Goal: Contribute content: Contribute content

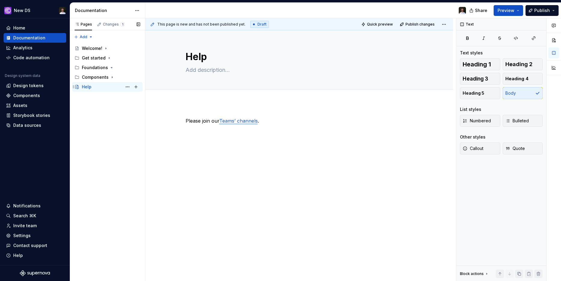
click at [88, 87] on div "Help" at bounding box center [87, 87] width 10 height 6
click at [128, 86] on button "Page tree" at bounding box center [127, 87] width 8 height 8
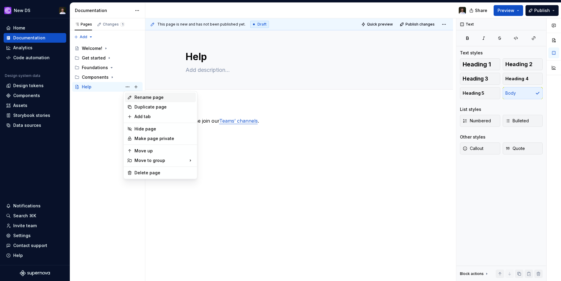
click at [131, 97] on icon at bounding box center [129, 97] width 5 height 5
type textarea "*"
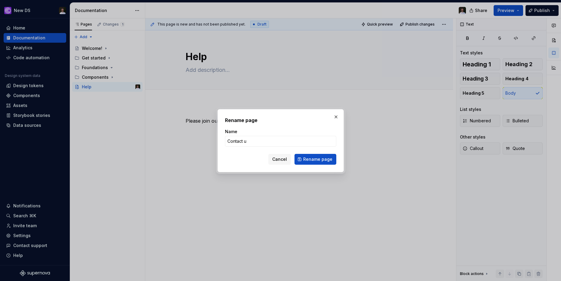
type input "Contact us"
click at [315, 159] on span "Rename page" at bounding box center [317, 159] width 29 height 6
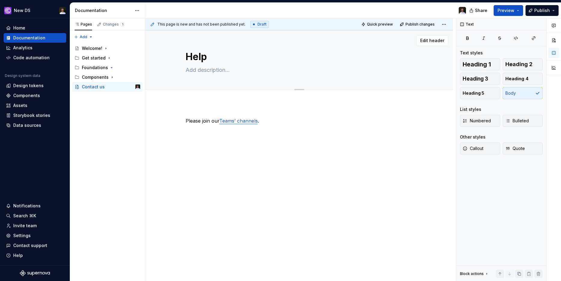
type textarea "*"
click at [205, 69] on textarea at bounding box center [297, 70] width 227 height 10
type textarea "H"
type textarea "*"
type textarea "Ho"
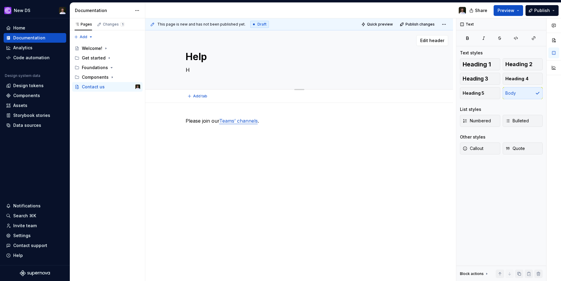
type textarea "*"
type textarea "How"
type textarea "*"
type textarea "How"
type textarea "*"
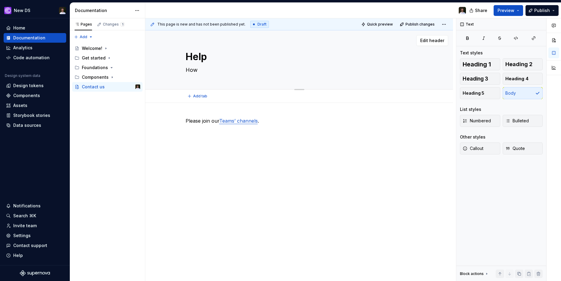
type textarea "How t"
type textarea "*"
type textarea "How to"
type textarea "*"
type textarea "How to"
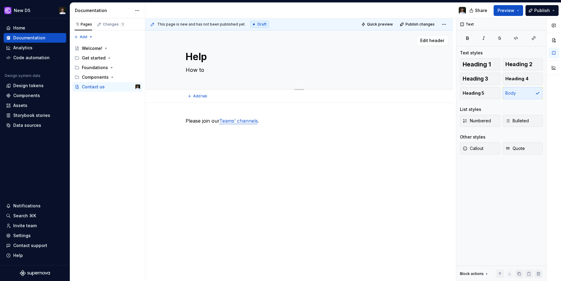
type textarea "*"
type textarea "How to g"
type textarea "*"
type textarea "How to ge"
type textarea "*"
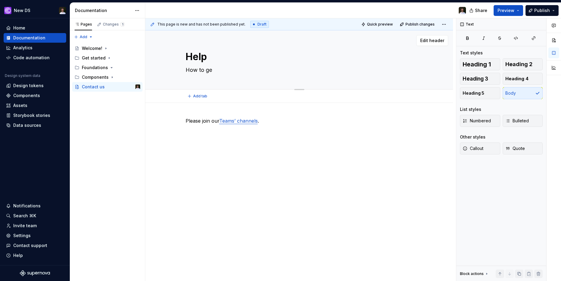
type textarea "How to get"
type textarea "*"
type textarea "How to get"
type textarea "*"
type textarea "How to get"
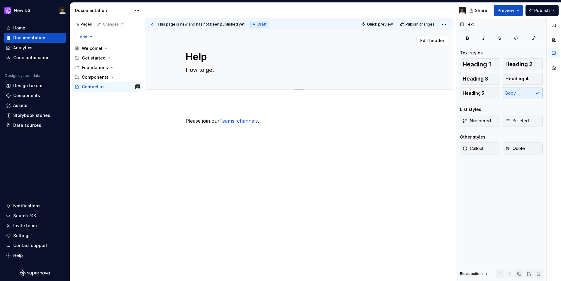
type textarea "*"
click at [244, 67] on textarea "How to get" at bounding box center [297, 70] width 227 height 10
type textarea "How to get h"
type textarea "*"
type textarea "How to get he"
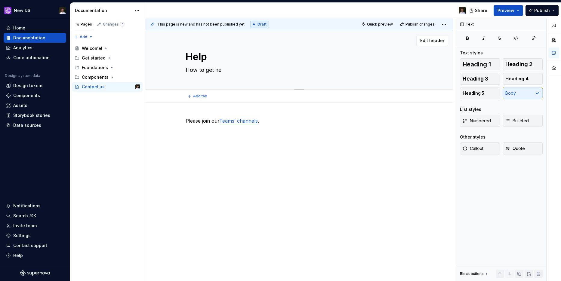
type textarea "*"
type textarea "How to get hel"
type textarea "*"
type textarea "How to get help"
type textarea "*"
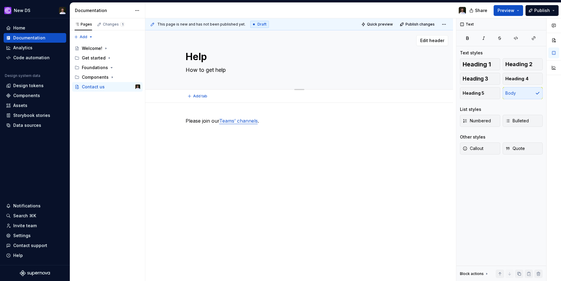
type textarea "How to get help"
type textarea "*"
type textarea "How to get help f"
type textarea "*"
type textarea "How to get help fr"
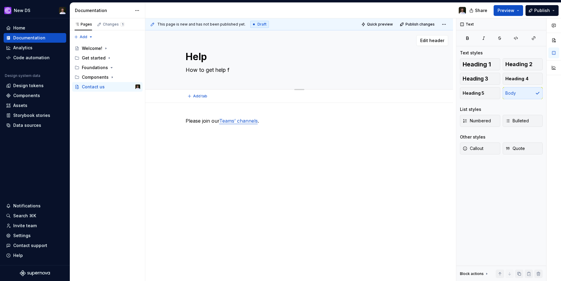
type textarea "*"
type textarea "How to get help fro"
type textarea "*"
type textarea "How to get help from"
type textarea "*"
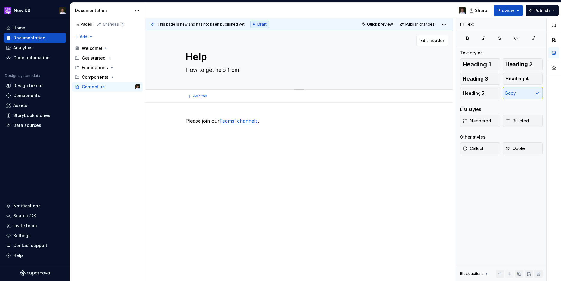
type textarea "How to get help from"
type textarea "*"
type textarea "How to get help from I"
type textarea "*"
type textarea "How to get help from IF"
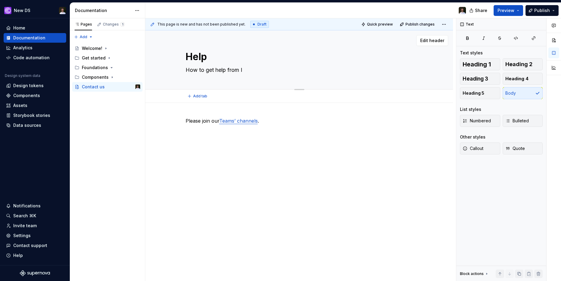
type textarea "*"
type textarea "How to get help from IFS"
type textarea "*"
type textarea "How to get help from IFS"
type textarea "*"
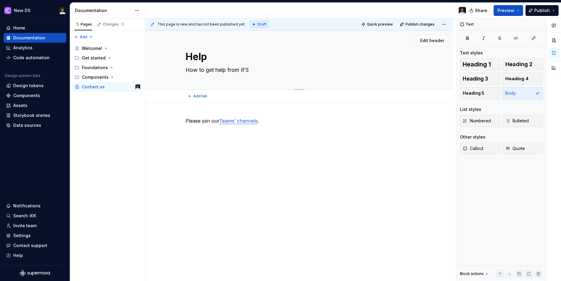
type textarea "How to get help from IFS D"
type textarea "*"
type textarea "How to get help from IFS De"
type textarea "*"
type textarea "How to get help from IFS Des"
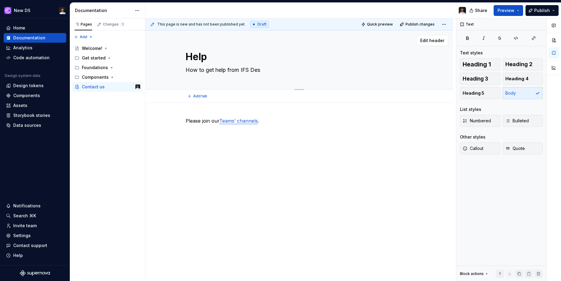
type textarea "*"
type textarea "How to get help from IFS Desi"
type textarea "*"
type textarea "How to get help from IFS Desig"
type textarea "*"
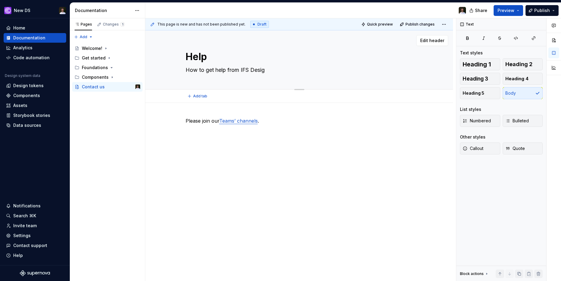
type textarea "How to get help from IFS Design"
type textarea "*"
type textarea "How to get help from IFS Design"
type textarea "*"
type textarea "How to get help from IFS Design S"
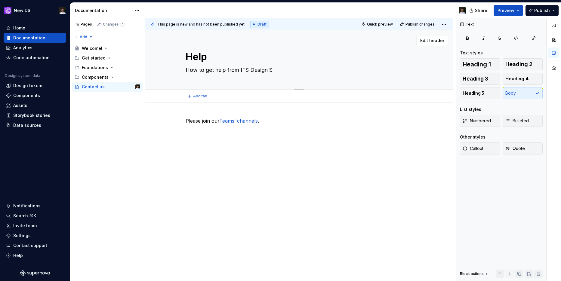
type textarea "*"
type textarea "How to get help from IFS Design Sy"
type textarea "*"
type textarea "How to get help from IFS Design Sys"
type textarea "*"
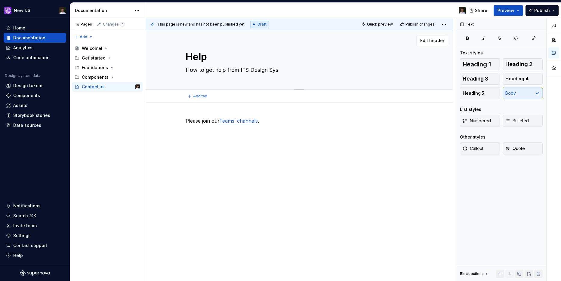
type textarea "How to get help from IFS Design Syst"
type textarea "*"
type textarea "How to get help from IFS Design Syste"
type textarea "*"
type textarea "How to get help from IFS Design System"
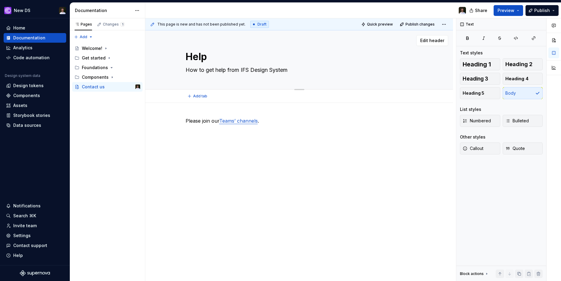
type textarea "*"
type textarea "How to get help from IFS Design System"
type textarea "*"
type textarea "How to get help from IFS Design System t"
type textarea "*"
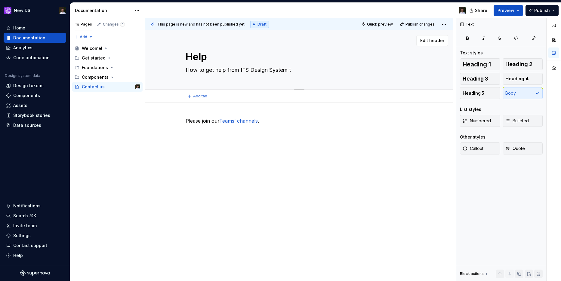
type textarea "How to get help from IFS Design System te"
type textarea "*"
type textarea "How to get help from IFS Design System tea"
type textarea "*"
type textarea "How to get help from IFS Design System team"
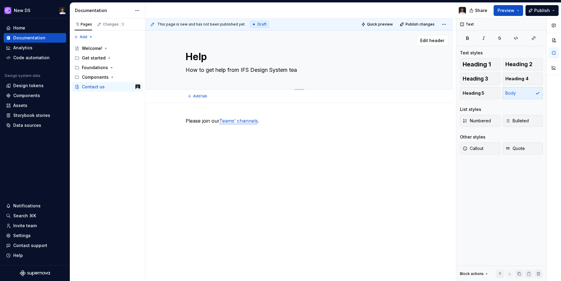
type textarea "*"
type textarea "How to get help from IFS Design System team"
type textarea "*"
type textarea "How to get help from IFS Design System team"
type textarea "*"
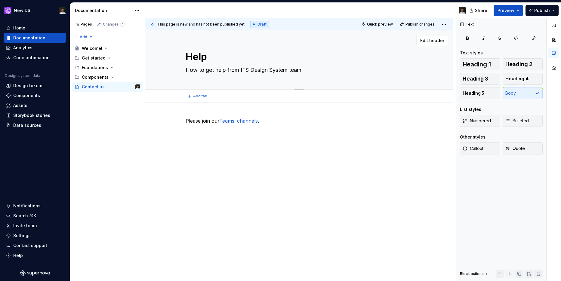
click at [319, 65] on div "Contact us How to get help from IFS Design System team" at bounding box center [299, 59] width 227 height 59
click at [310, 69] on textarea "How to get help from IFS Design System team" at bounding box center [297, 70] width 227 height 10
type textarea "How to get help from IFS Design System team a"
type textarea "*"
type textarea "How to get help from IFS Design System team an"
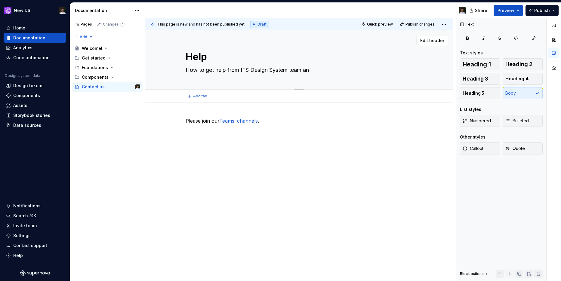
type textarea "*"
type textarea "How to get help from IFS Design System team and"
type textarea "*"
type textarea "How to get help from IFS Design System team and"
type textarea "*"
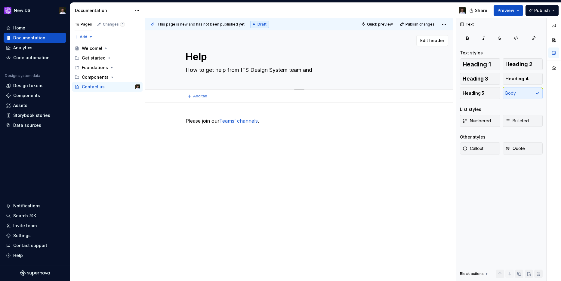
type textarea "How to get help from IFS Design System team and c"
type textarea "*"
type textarea "How to get help from IFS Design System team and co"
type textarea "*"
type textarea "How to get help from IFS Design System team and con"
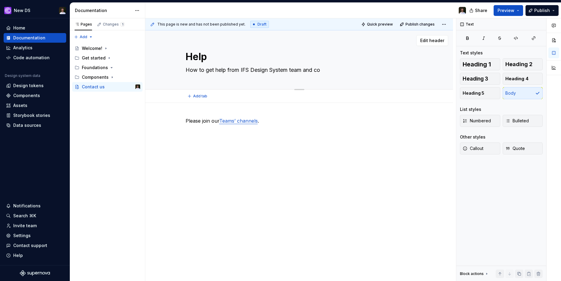
type textarea "*"
type textarea "How to get help from IFS Design System team and cont"
type textarea "*"
type textarea "How to get help from IFS Design System team and contr"
type textarea "*"
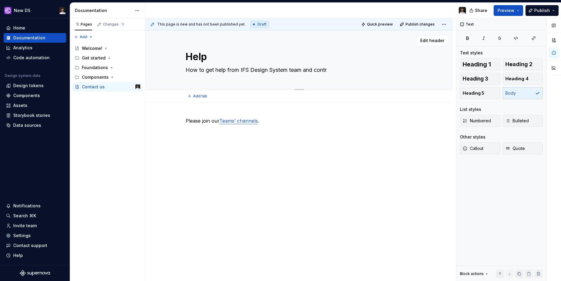
type textarea "How to get help from IFS Design System team and contri"
type textarea "*"
type textarea "How to get help from IFS Design System team and contrib"
type textarea "*"
type textarea "How to get help from IFS Design System team and contribu"
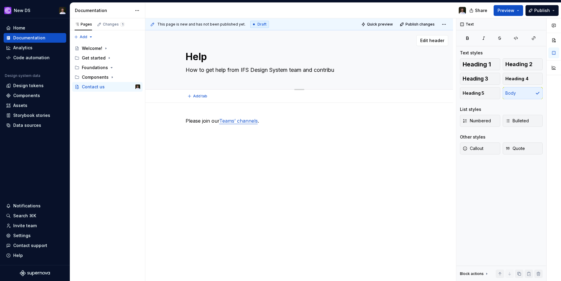
type textarea "*"
type textarea "How to get help from IFS Design System team and contribut"
type textarea "*"
type textarea "How to get help from IFS Design System team and contribute"
type textarea "*"
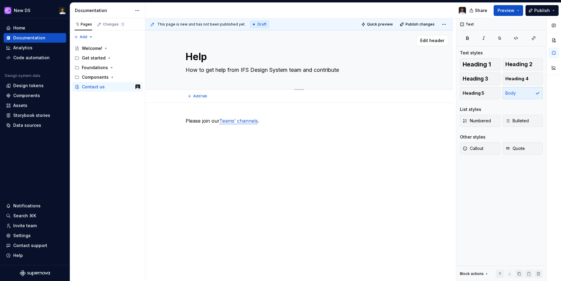
type textarea "How to get help from IFS Design System team and contribute"
type textarea "*"
type textarea "How to get help from IFS Design System team and contribute t"
type textarea "*"
type textarea "How to get help from IFS Design System team and contribute to"
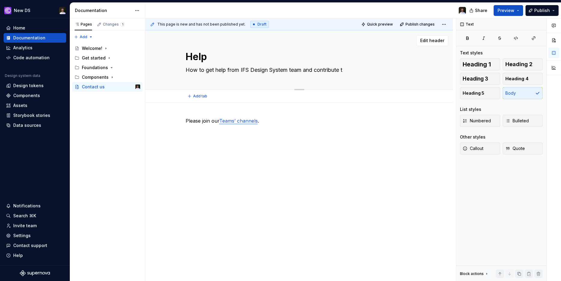
type textarea "*"
type textarea "How to get help from IFS Design System team and contribute to"
type textarea "*"
type textarea "How to get help from IFS Design System team and contribute to t"
type textarea "*"
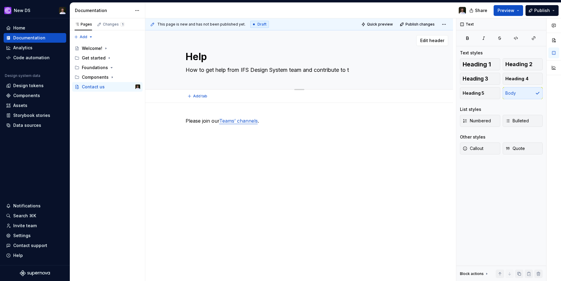
type textarea "How to get help from IFS Design System team and contribute to th"
type textarea "*"
type textarea "How to get help from IFS Design System team and contribute to the"
type textarea "*"
type textarea "How to get help from IFS Design System team and contribute to the"
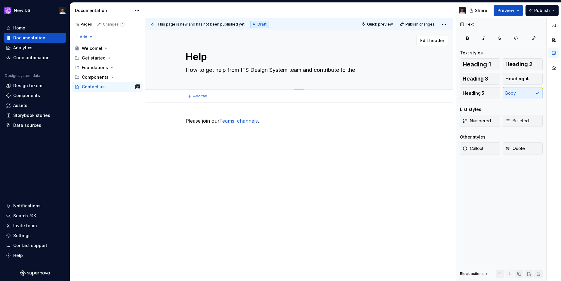
type textarea "*"
type textarea "How to get help from IFS Design System team and contribute to the s"
type textarea "*"
type textarea "How to get help from IFS Design System team and contribute to the sy"
type textarea "*"
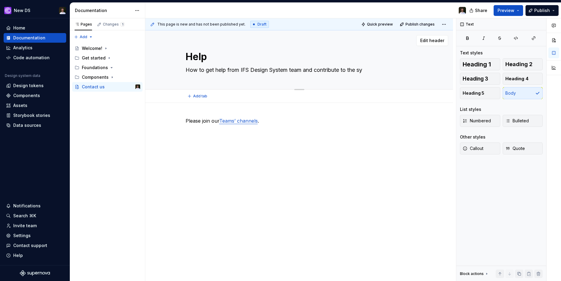
type textarea "How to get help from IFS Design System team and contribute to the sys"
type textarea "*"
type textarea "How to get help from IFS Design System team and contribute to the syst"
type textarea "*"
type textarea "How to get help from IFS Design System team and contribute to the syste"
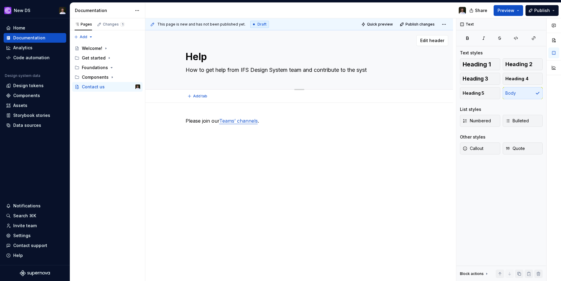
type textarea "*"
type textarea "How to get help from IFS Design System team and contribute to the system"
type textarea "*"
type textarea "How to get help from IFS Design System team and contribute to the system."
type textarea "*"
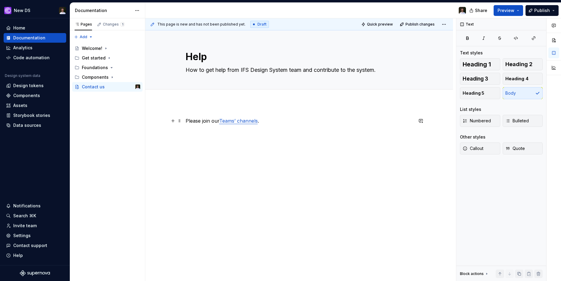
type textarea "How to get help from IFS Design System team and contribute to the system."
click at [359, 128] on div "Please join our Teams’ channels ." at bounding box center [299, 128] width 227 height 23
type textarea "*"
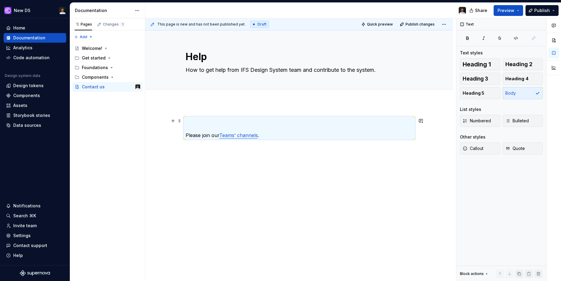
click at [231, 121] on p "Please join our Teams’ channels ." at bounding box center [299, 128] width 227 height 22
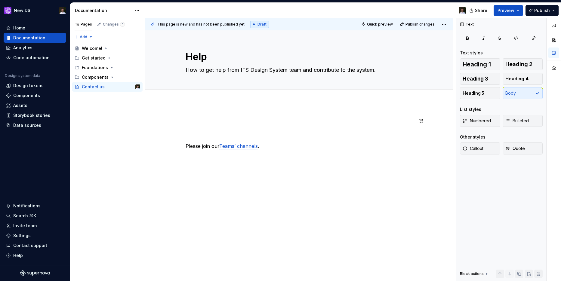
click at [255, 181] on div "Please join our Teams’ channels ." at bounding box center [299, 172] width 308 height 139
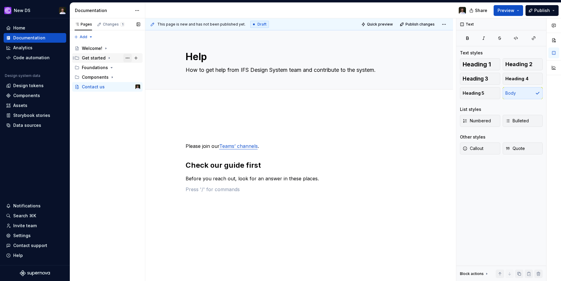
click at [129, 58] on button "Page tree" at bounding box center [127, 58] width 8 height 8
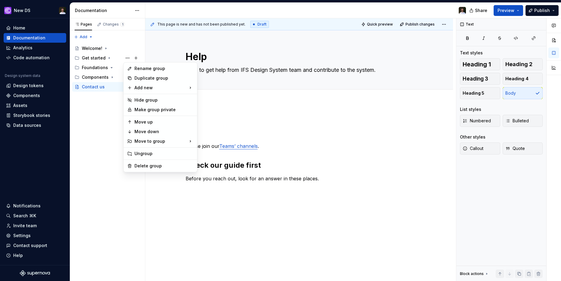
click at [325, 176] on html "New DS Home Documentation Analytics Code automation Design system data Design t…" at bounding box center [280, 140] width 561 height 281
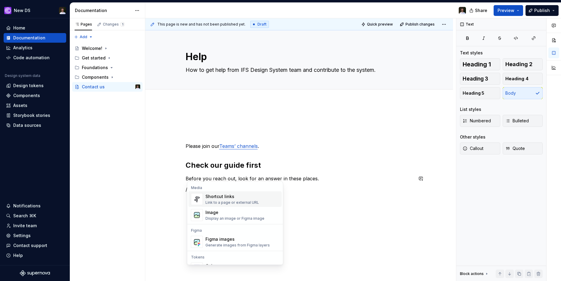
scroll to position [14, 0]
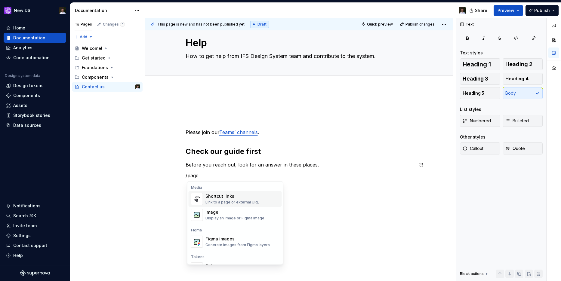
click at [249, 199] on div "Shortcut links Link to a page or external URL" at bounding box center [232, 198] width 54 height 11
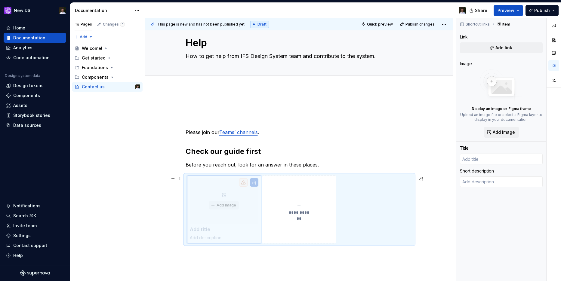
drag, startPoint x: 225, startPoint y: 204, endPoint x: 235, endPoint y: 218, distance: 17.4
click at [235, 218] on body "New DS Home Documentation Analytics Code automation Design system data Design t…" at bounding box center [280, 140] width 561 height 281
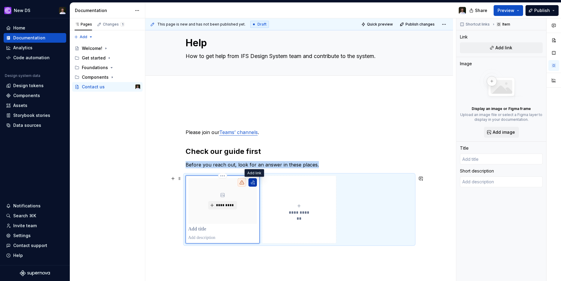
click at [253, 182] on button "button" at bounding box center [252, 182] width 8 height 8
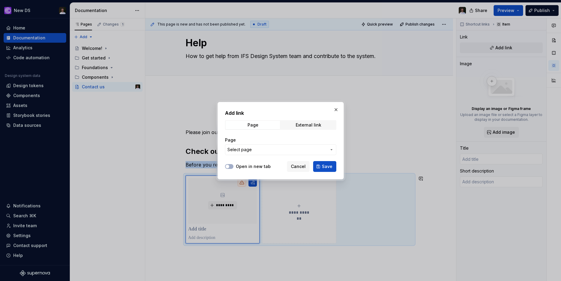
click at [266, 146] on button "Select page" at bounding box center [280, 149] width 111 height 11
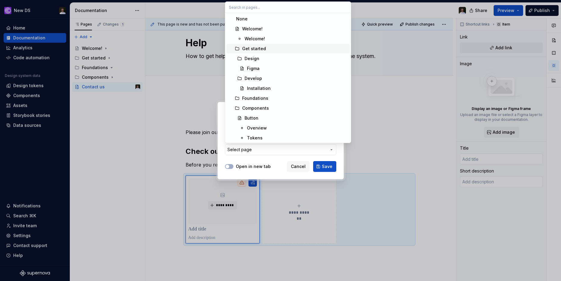
click at [257, 51] on div "Get started" at bounding box center [254, 49] width 24 height 6
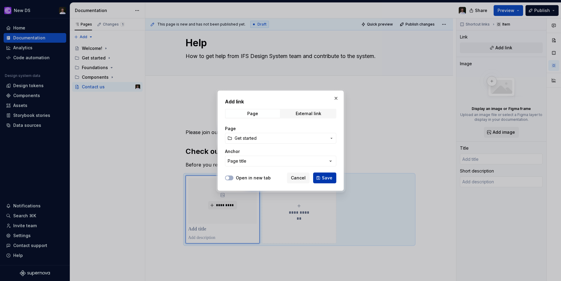
click at [328, 177] on span "Save" at bounding box center [327, 178] width 11 height 6
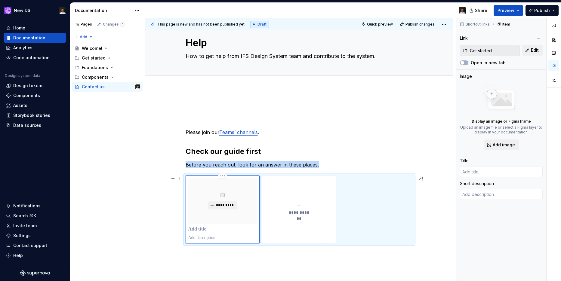
type textarea "*"
type input "Get started"
click at [389, 191] on div "**********" at bounding box center [299, 210] width 227 height 68
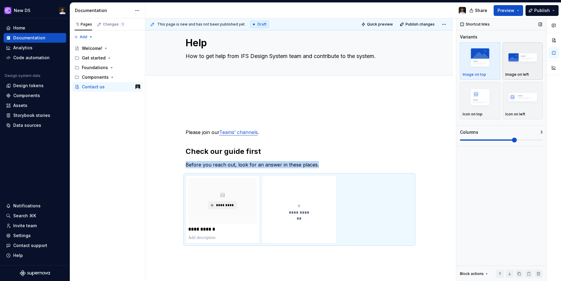
click at [520, 67] on img "button" at bounding box center [522, 57] width 35 height 22
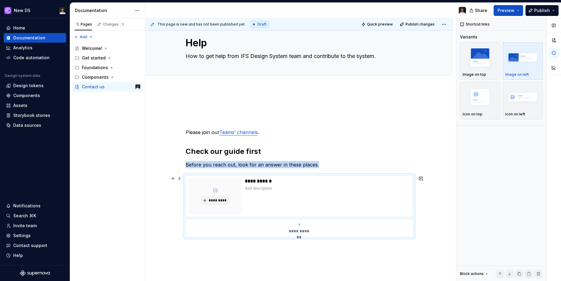
click at [293, 228] on span "**********" at bounding box center [299, 231] width 26 height 6
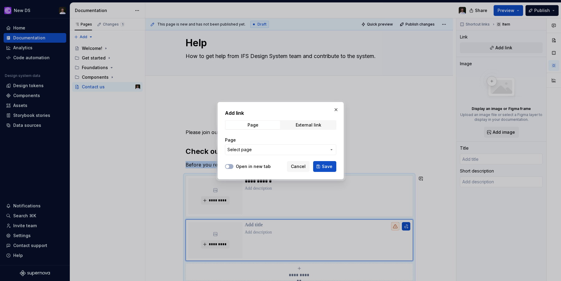
click at [265, 145] on button "Select page" at bounding box center [280, 149] width 111 height 11
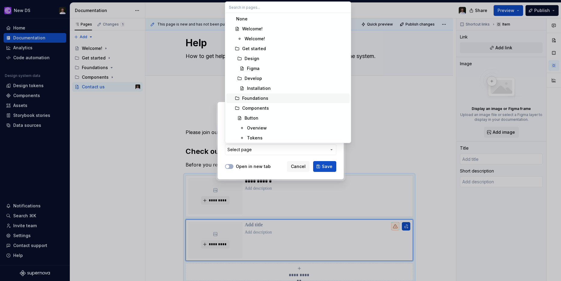
click at [254, 97] on div "Foundations" at bounding box center [255, 98] width 26 height 6
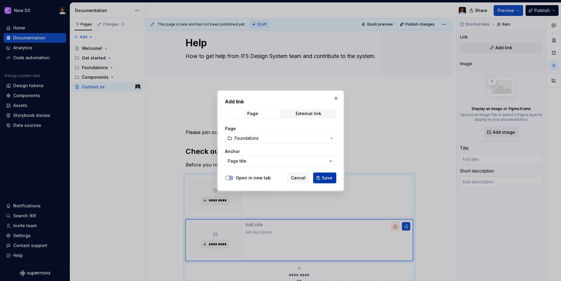
click at [327, 179] on span "Save" at bounding box center [327, 178] width 11 height 6
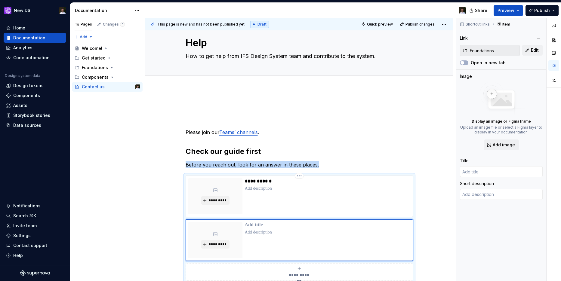
scroll to position [22, 0]
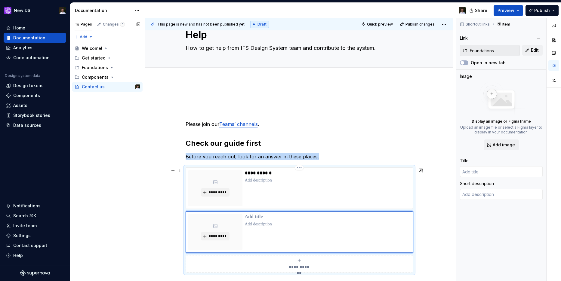
type textarea "*"
type input "Foundations"
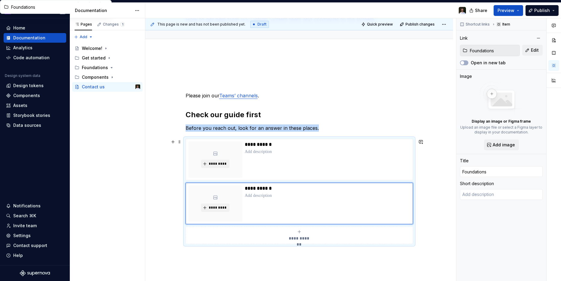
scroll to position [54, 0]
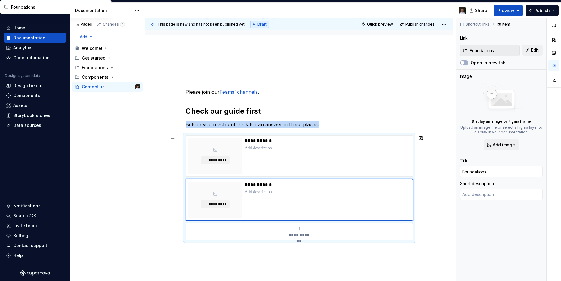
click at [303, 236] on span "**********" at bounding box center [299, 235] width 26 height 6
type textarea "*"
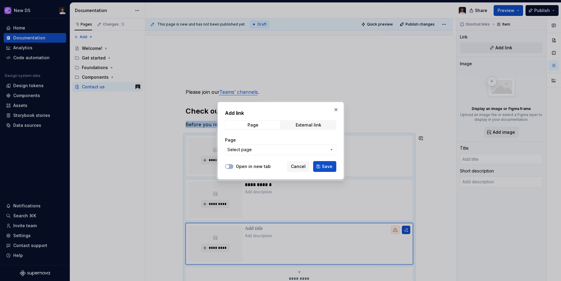
click at [254, 150] on span "Select page" at bounding box center [276, 150] width 99 height 6
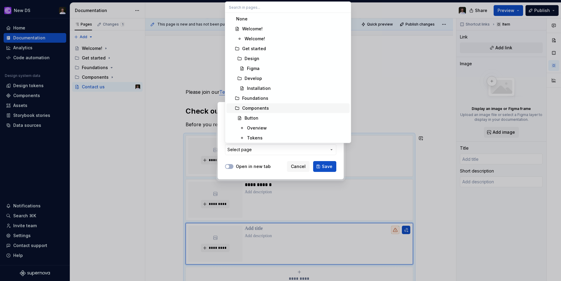
click at [254, 107] on div "Components" at bounding box center [255, 108] width 27 height 6
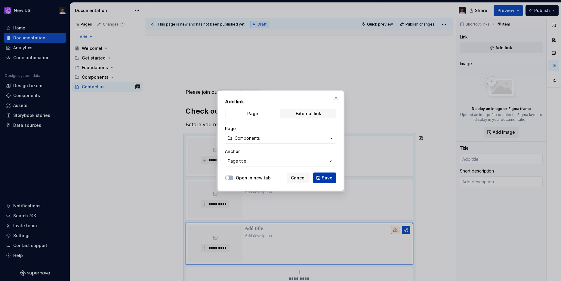
click at [332, 178] on button "Save" at bounding box center [324, 178] width 23 height 11
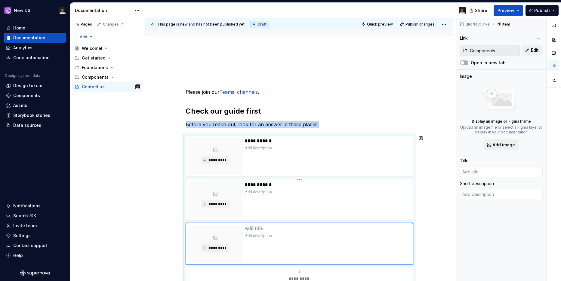
scroll to position [66, 0]
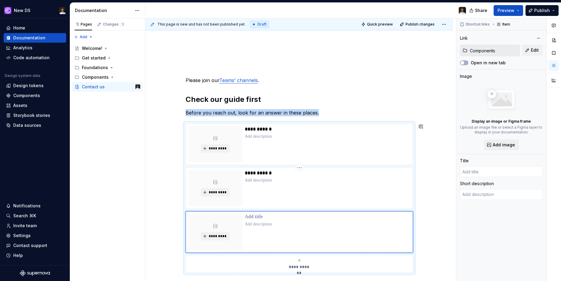
type textarea "*"
type input "Components"
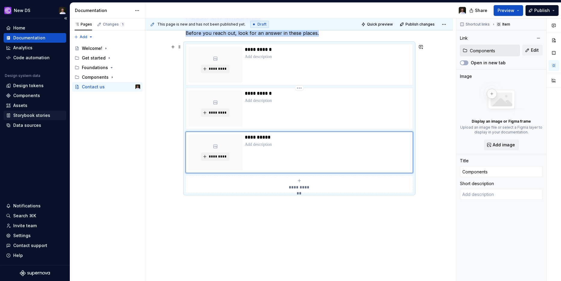
scroll to position [146, 0]
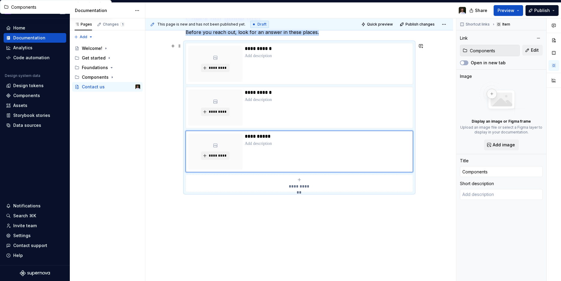
click at [291, 191] on button "**********" at bounding box center [299, 183] width 227 height 17
type textarea "*"
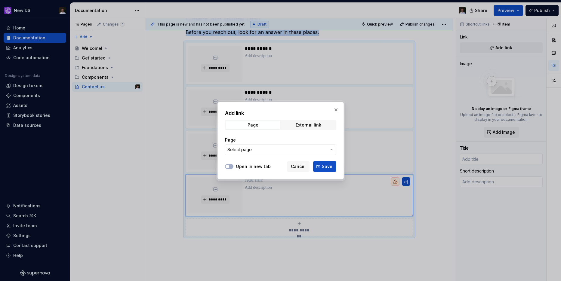
click at [273, 145] on button "Select page" at bounding box center [280, 149] width 111 height 11
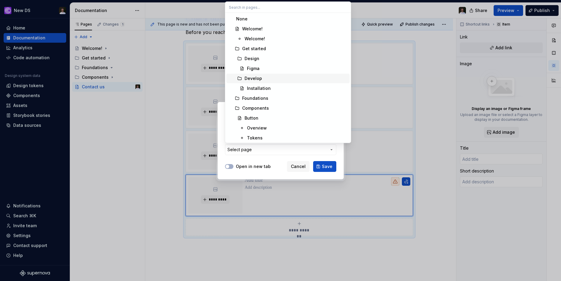
scroll to position [11, 0]
click at [236, 87] on div "Suggestions" at bounding box center [237, 87] width 5 height 5
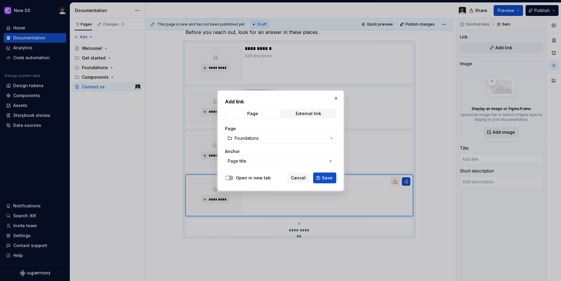
click at [262, 137] on span "Foundations" at bounding box center [281, 138] width 92 height 6
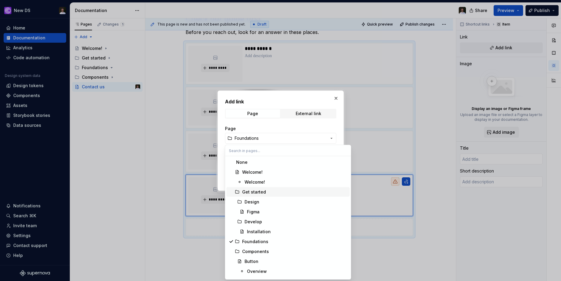
scroll to position [18, 0]
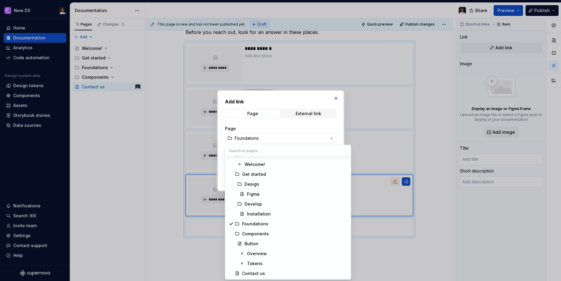
click at [293, 93] on div "Add link Page External link Page Foundations Anchor Page title Open in new tab …" at bounding box center [280, 140] width 561 height 281
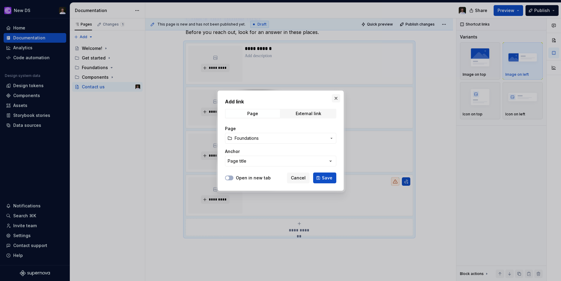
click at [335, 99] on button "button" at bounding box center [336, 98] width 8 height 8
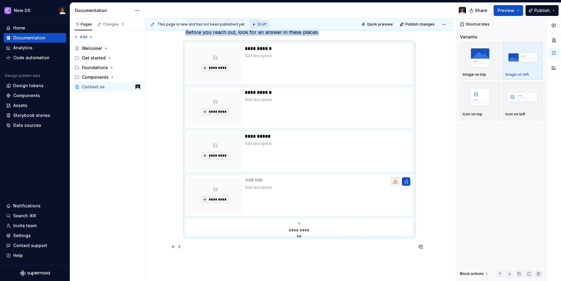
click at [281, 247] on p at bounding box center [299, 246] width 227 height 7
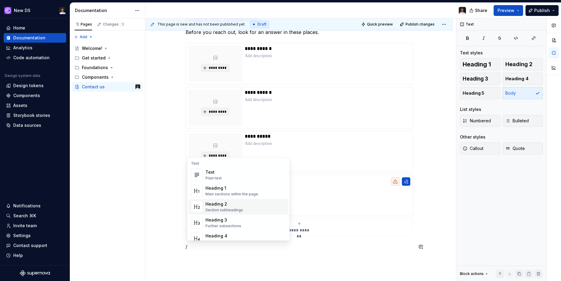
click at [252, 203] on div "Heading 2 Section subheadings" at bounding box center [245, 207] width 81 height 12
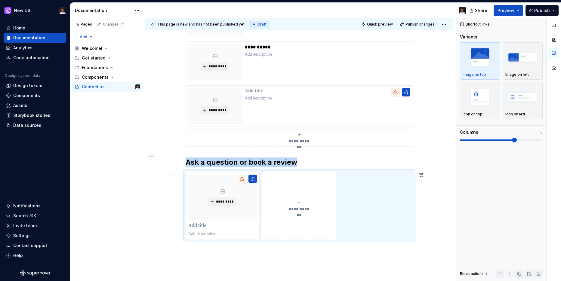
scroll to position [240, 0]
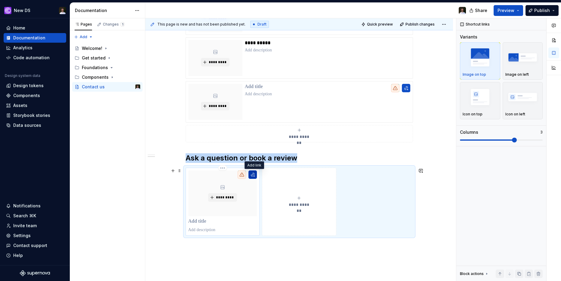
click at [254, 177] on button "button" at bounding box center [252, 175] width 8 height 8
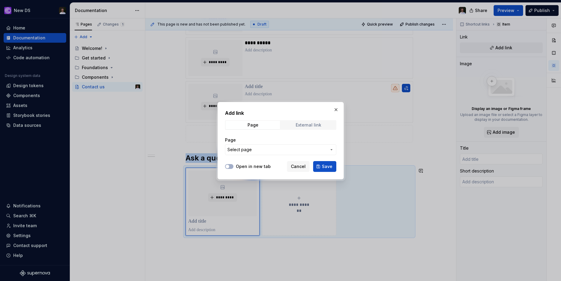
click at [305, 127] on div "External link" at bounding box center [309, 125] width 26 height 5
click at [337, 110] on button "button" at bounding box center [336, 110] width 8 height 8
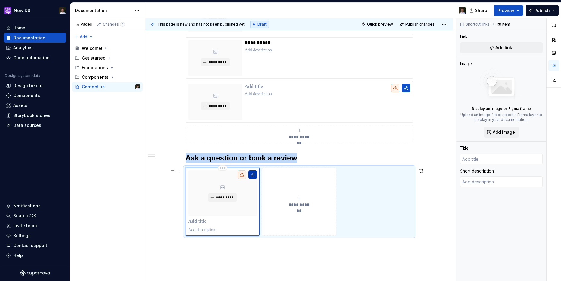
click at [256, 174] on button "button" at bounding box center [252, 175] width 8 height 8
type textarea "*"
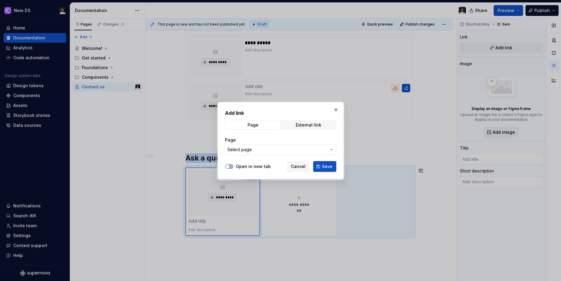
click at [294, 130] on div "Add link Page External link Page Select page" at bounding box center [280, 133] width 111 height 49
click at [297, 130] on div "Page External link" at bounding box center [280, 125] width 111 height 10
click at [298, 128] on span "External link" at bounding box center [308, 125] width 54 height 8
click at [266, 147] on input "URL" at bounding box center [280, 149] width 111 height 11
paste input "[URL][DOMAIN_NAME]"
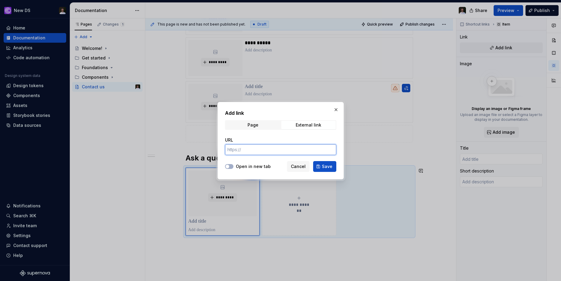
type input "[URL][DOMAIN_NAME]"
click at [320, 168] on button "Save" at bounding box center [324, 166] width 23 height 11
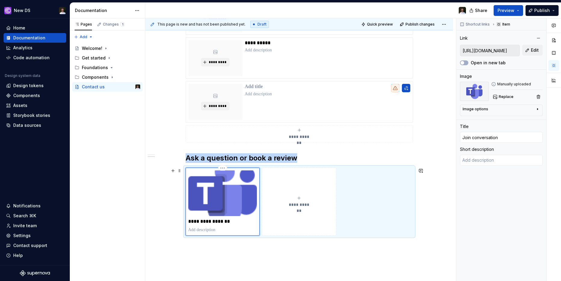
click at [214, 223] on p "**********" at bounding box center [222, 222] width 69 height 6
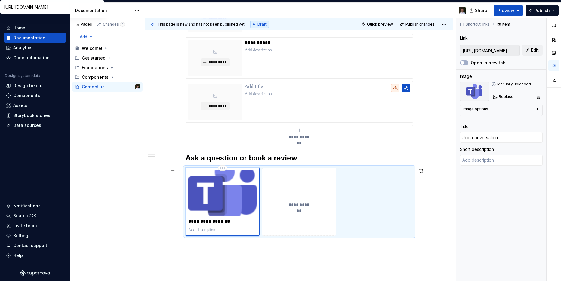
click at [226, 223] on p "**********" at bounding box center [222, 222] width 69 height 6
type textarea "*"
type input "R"
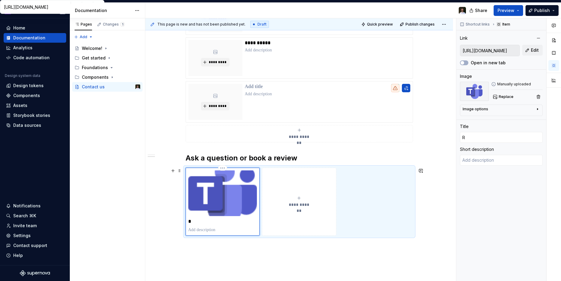
type textarea "*"
type input "Re"
type textarea "*"
type input "Req"
type textarea "*"
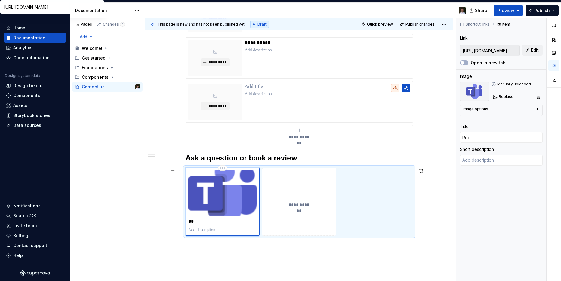
type input "Requ"
type textarea "*"
type input "Reque"
type textarea "*"
type input "Reques"
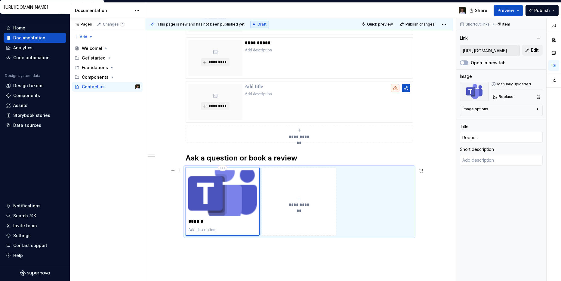
type textarea "*"
type input "Request"
type textarea "*"
type input "Requests"
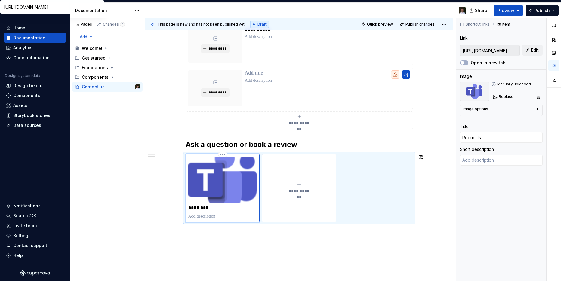
scroll to position [256, 0]
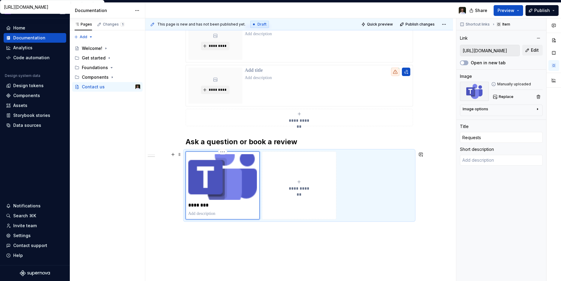
type textarea "*"
type input "✨Requests"
type textarea "*"
type input "✨ Requests"
click at [225, 173] on img at bounding box center [222, 177] width 69 height 46
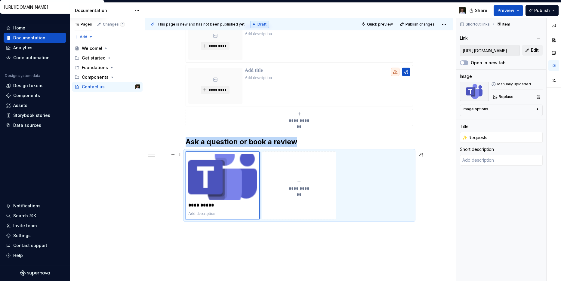
click at [307, 185] on div "**********" at bounding box center [299, 186] width 69 height 12
type textarea "*"
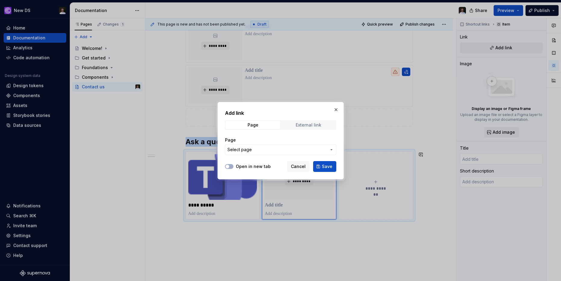
click at [298, 123] on div "External link" at bounding box center [309, 125] width 26 height 5
click at [272, 149] on input "URL" at bounding box center [280, 149] width 111 height 11
paste input "[URL][DOMAIN_NAME]"
type input "[URL][DOMAIN_NAME]"
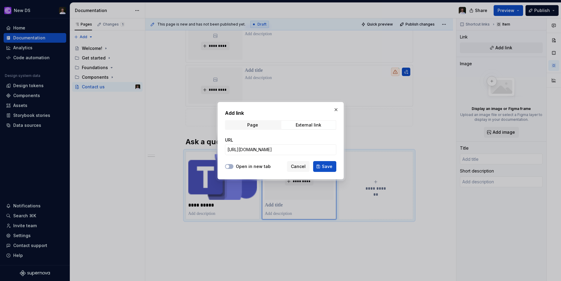
click at [336, 167] on div "Add link Page External link URL [URL][DOMAIN_NAME] Open in new tab Cancel Save" at bounding box center [280, 141] width 126 height 78
click at [334, 167] on button "Save" at bounding box center [324, 166] width 23 height 11
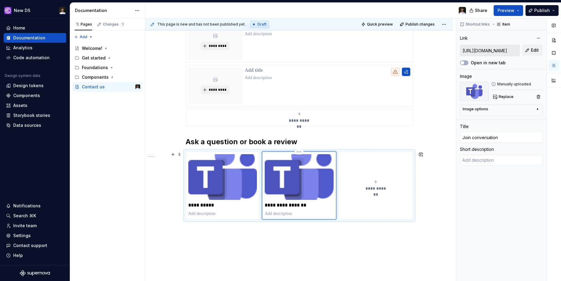
click at [294, 207] on p "**********" at bounding box center [299, 205] width 69 height 6
type textarea "*"
type input "C"
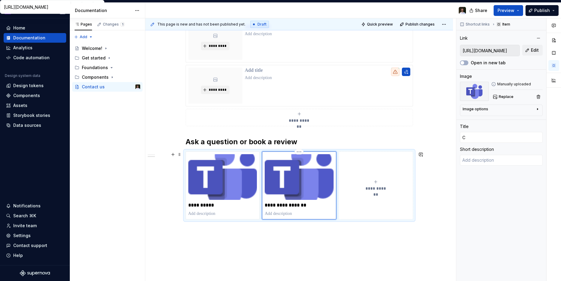
type textarea "*"
type input "Co"
type textarea "*"
type input "Con"
type textarea "*"
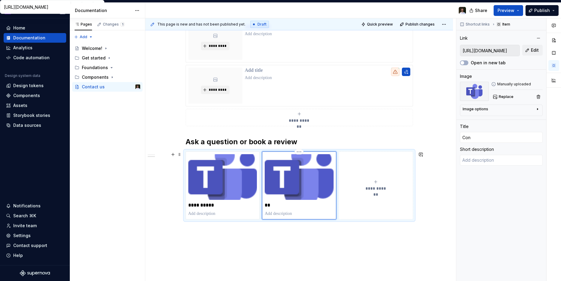
type input "Cont"
click at [372, 186] on span "**********" at bounding box center [376, 189] width 26 height 6
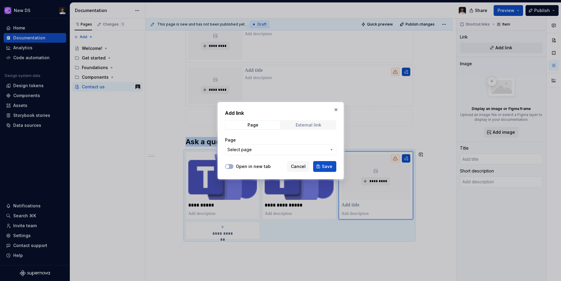
click at [306, 126] on div "External link" at bounding box center [309, 125] width 26 height 5
click at [239, 149] on input "URL" at bounding box center [280, 149] width 111 height 11
paste input "[URL][DOMAIN_NAME]"
click at [319, 169] on button "Save" at bounding box center [324, 166] width 23 height 11
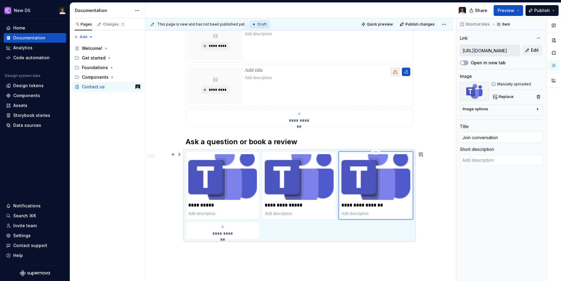
click at [360, 205] on p "**********" at bounding box center [375, 205] width 69 height 6
click at [225, 228] on icon "submit" at bounding box center [222, 227] width 5 height 5
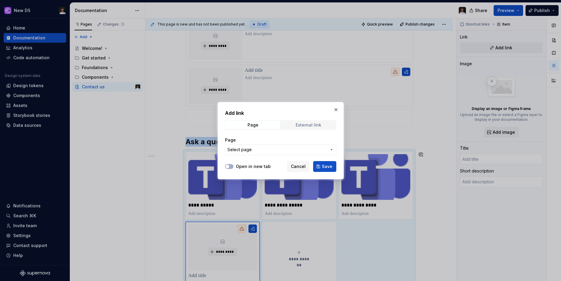
click at [314, 125] on div "External link" at bounding box center [309, 125] width 26 height 5
click at [275, 147] on input "URL" at bounding box center [280, 149] width 111 height 11
paste input "[URL][DOMAIN_NAME]"
click at [319, 165] on button "Save" at bounding box center [324, 166] width 23 height 11
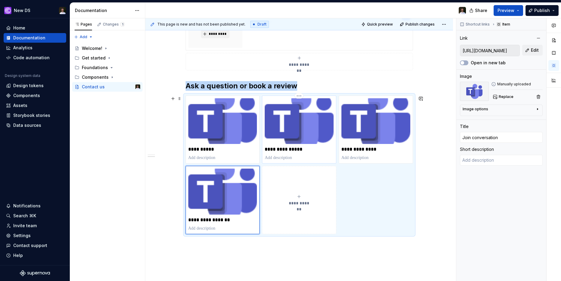
scroll to position [317, 0]
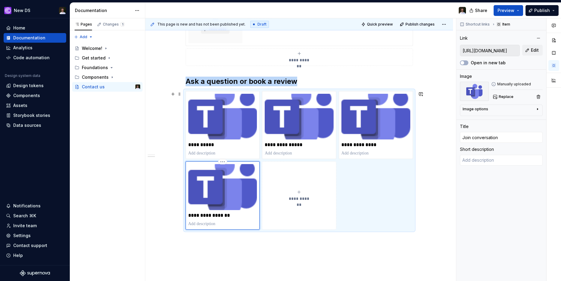
click at [217, 215] on p "**********" at bounding box center [222, 216] width 69 height 6
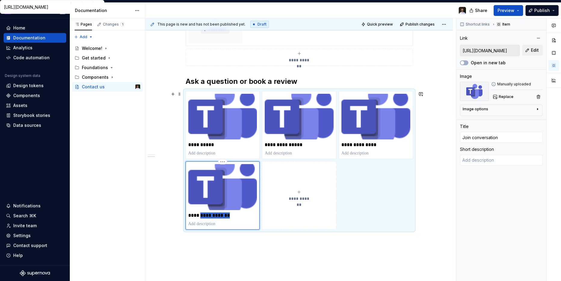
click at [217, 215] on p "**********" at bounding box center [222, 216] width 69 height 6
click at [355, 237] on div "**********" at bounding box center [299, 19] width 227 height 436
click at [445, 183] on div "**********" at bounding box center [299, 53] width 308 height 535
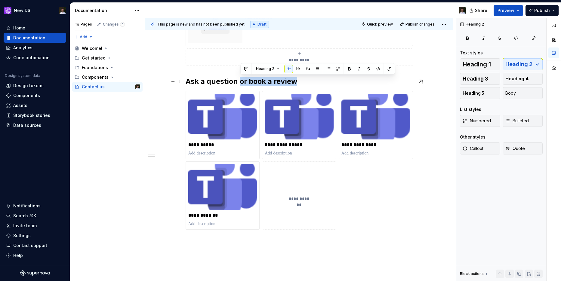
drag, startPoint x: 300, startPoint y: 80, endPoint x: 241, endPoint y: 79, distance: 58.4
click at [241, 79] on h2 "Ask a question or book a review" at bounding box center [299, 82] width 227 height 10
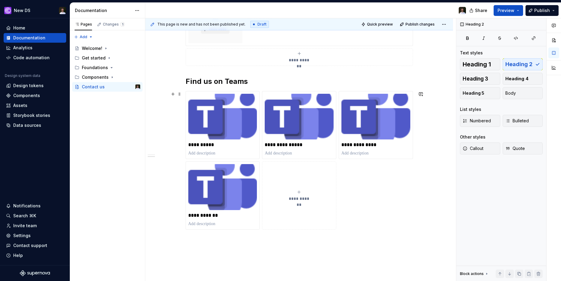
click at [367, 217] on div "**********" at bounding box center [299, 160] width 227 height 139
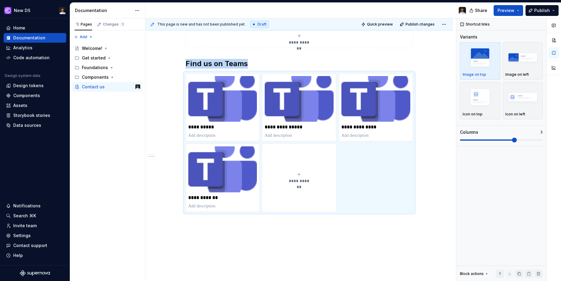
scroll to position [356, 0]
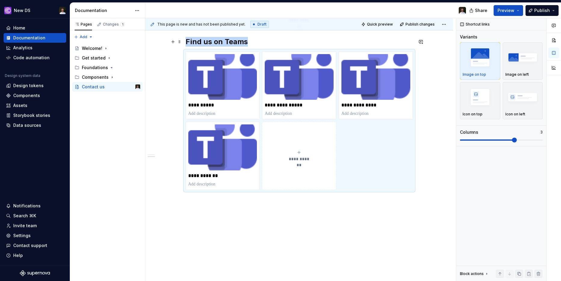
click at [256, 41] on h2 "Find us on Teams" at bounding box center [299, 42] width 227 height 10
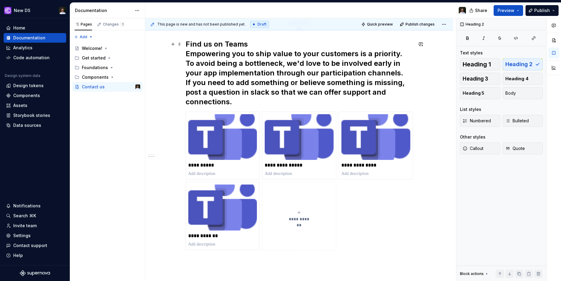
scroll to position [353, 0]
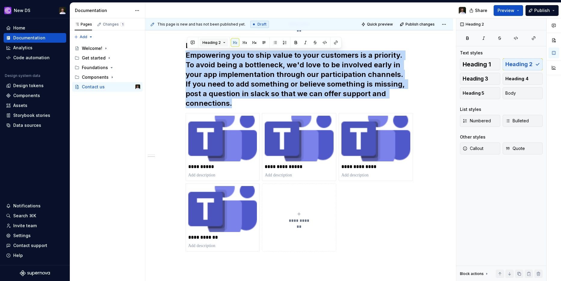
click at [207, 44] on span "Heading 2" at bounding box center [211, 42] width 18 height 5
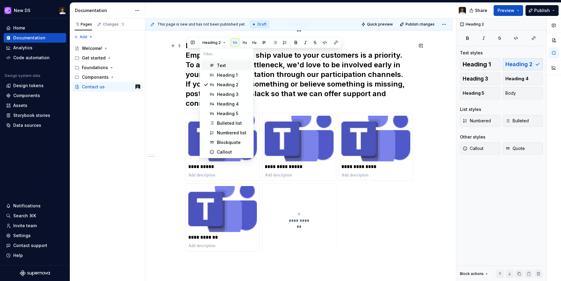
click at [217, 67] on div "Text" at bounding box center [221, 66] width 9 height 6
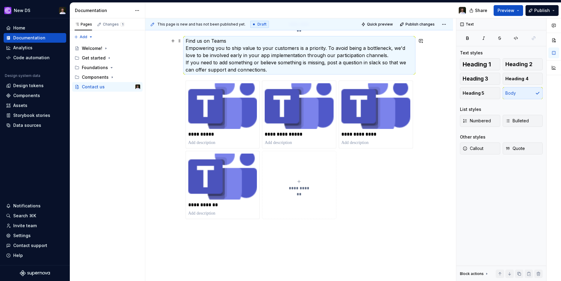
click at [232, 43] on p "Find us on Teams Empowering you to ship value to your customers is a priority. …" at bounding box center [299, 55] width 227 height 36
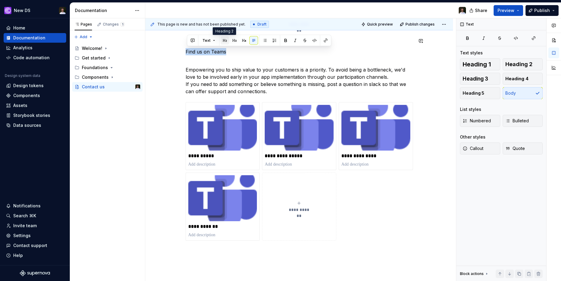
click at [225, 43] on button "button" at bounding box center [225, 40] width 8 height 8
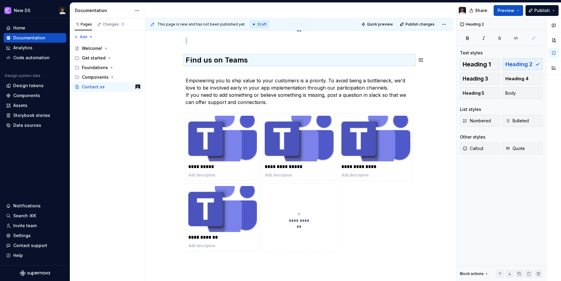
click at [220, 67] on div "**********" at bounding box center [299, 8] width 227 height 487
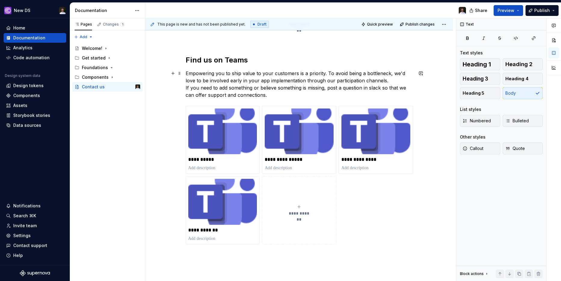
click at [289, 89] on p "Empowering you to ship value to your customers is a priority. To avoid being a …" at bounding box center [299, 84] width 227 height 29
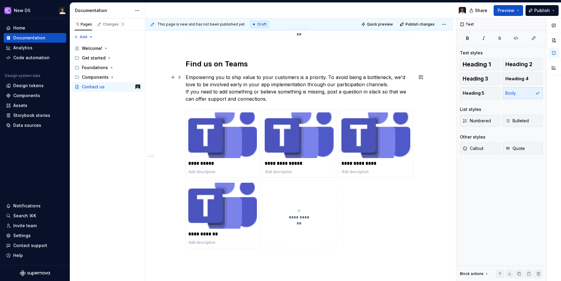
click at [376, 93] on p "Empowering you to ship value to your customers is a priority. To avoid being a …" at bounding box center [299, 88] width 227 height 29
click at [406, 98] on p "Empowering you to ship value to your customers is a priority. To avoid being a …" at bounding box center [299, 88] width 227 height 29
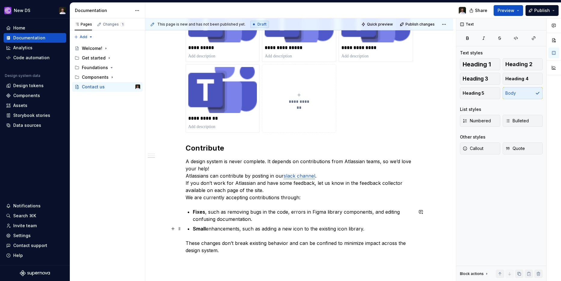
scroll to position [466, 0]
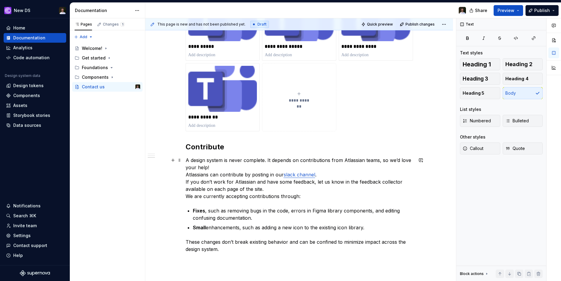
click at [350, 163] on p "A design system is never complete. It depends on contributions from Atlassian t…" at bounding box center [299, 178] width 227 height 43
click at [383, 168] on p "A design system is never complete. It depends on contributions from IFS teams, …" at bounding box center [299, 178] width 227 height 43
click at [201, 175] on p "A design system is never complete. It depends on contributions from IFS teams, …" at bounding box center [299, 178] width 227 height 43
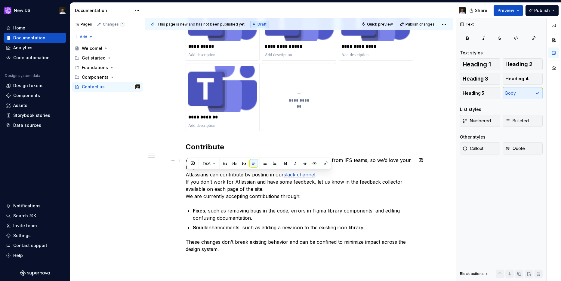
click at [347, 177] on p "A design system is never complete. It depends on contributions from IFS teams, …" at bounding box center [299, 178] width 227 height 43
click at [203, 177] on p "A design system is never complete. It depends on contributions from IFS teams, …" at bounding box center [299, 178] width 227 height 43
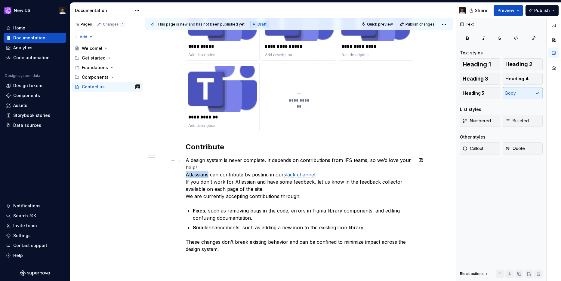
click at [203, 177] on p "A design system is never complete. It depends on contributions from IFS teams, …" at bounding box center [299, 178] width 227 height 43
click at [307, 175] on p "A design system is never complete. It depends on contributions from IFS teams, …" at bounding box center [299, 178] width 227 height 43
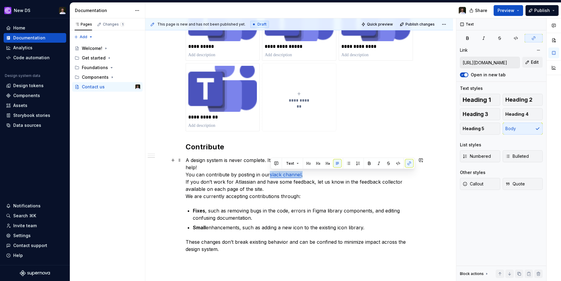
drag, startPoint x: 302, startPoint y: 174, endPoint x: 271, endPoint y: 175, distance: 31.6
click at [271, 175] on p "A design system is never complete. It depends on contributions from IFS teams, …" at bounding box center [299, 178] width 227 height 43
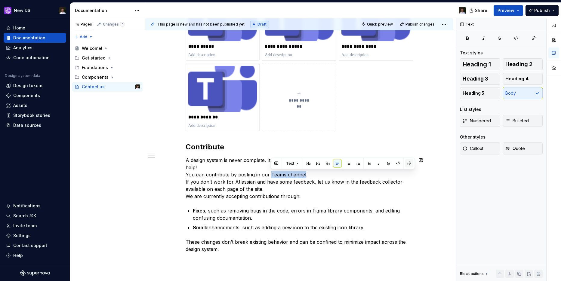
click at [405, 163] on button "button" at bounding box center [409, 163] width 8 height 8
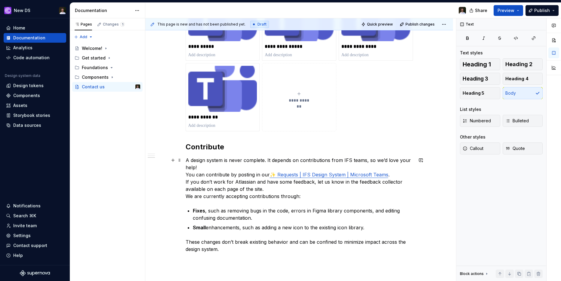
click at [321, 182] on p "A design system is never complete. It depends on contributions from IFS teams, …" at bounding box center [299, 178] width 227 height 43
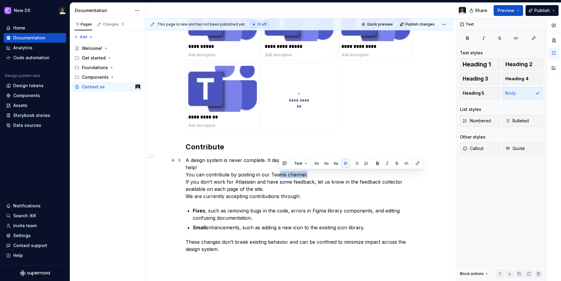
drag, startPoint x: 306, startPoint y: 175, endPoint x: 280, endPoint y: 174, distance: 25.6
click at [280, 174] on p "A design system is never complete. It depends on contributions from IFS teams, …" at bounding box center [299, 178] width 227 height 43
drag, startPoint x: 269, startPoint y: 174, endPoint x: 283, endPoint y: 176, distance: 14.2
click at [283, 176] on p "A design system is never complete. It depends on contributions from IFS teams, …" at bounding box center [299, 178] width 227 height 43
click at [282, 176] on p "A design system is never complete. It depends on contributions from IFS teams, …" at bounding box center [299, 178] width 227 height 43
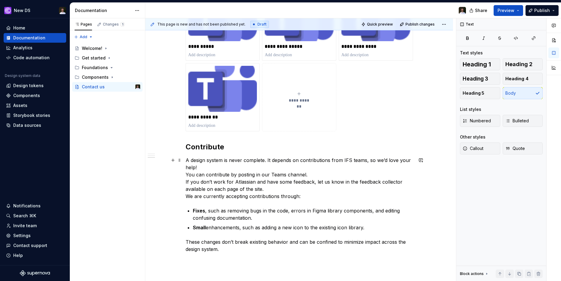
click at [274, 175] on p "A design system is never complete. It depends on contributions from IFS teams, …" at bounding box center [299, 178] width 227 height 43
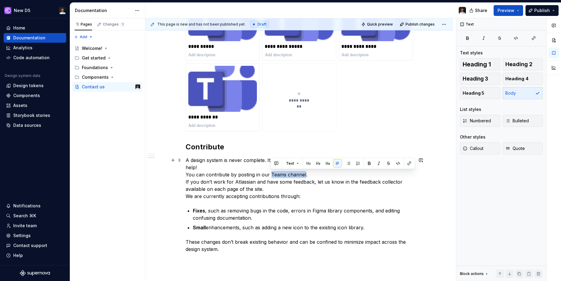
drag, startPoint x: 271, startPoint y: 175, endPoint x: 306, endPoint y: 176, distance: 34.6
click at [306, 176] on p "A design system is never complete. It depends on contributions from IFS teams, …" at bounding box center [299, 178] width 227 height 43
click at [409, 164] on button "button" at bounding box center [409, 163] width 8 height 8
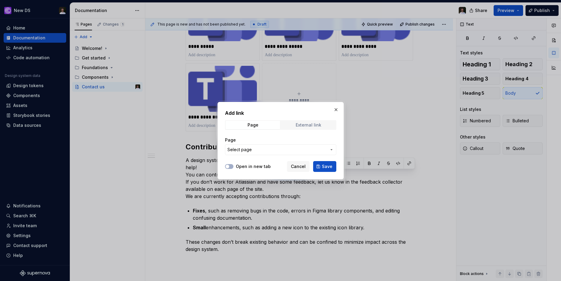
click at [297, 123] on div "External link" at bounding box center [309, 125] width 26 height 5
click at [281, 151] on input "URL" at bounding box center [280, 149] width 111 height 11
paste input "[URL][DOMAIN_NAME]"
click at [326, 167] on span "Save" at bounding box center [327, 167] width 11 height 6
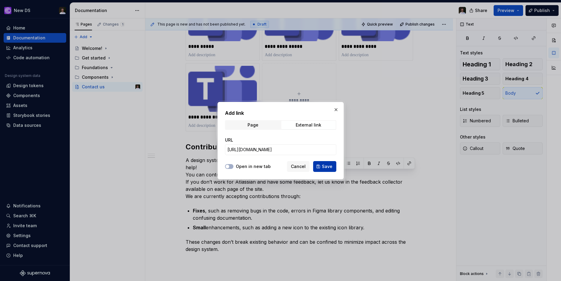
scroll to position [0, 0]
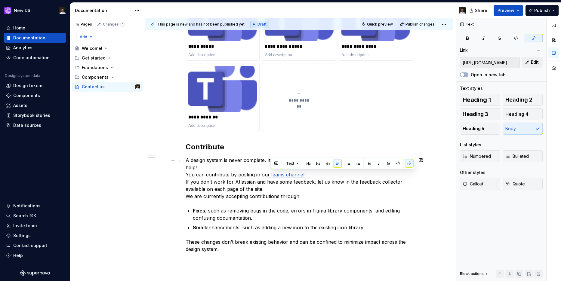
click at [222, 189] on p "A design system is never complete. It depends on contributions from IFS teams, …" at bounding box center [299, 178] width 227 height 43
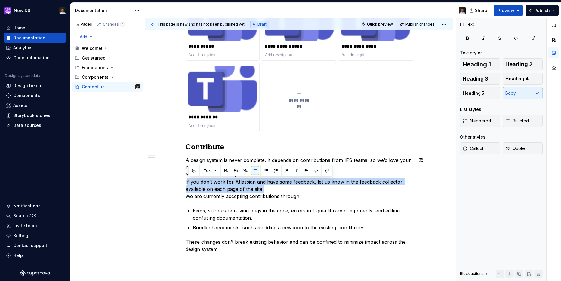
drag, startPoint x: 188, startPoint y: 180, endPoint x: 281, endPoint y: 188, distance: 93.9
click at [281, 188] on p "A design system is never complete. It depends on contributions from IFS teams, …" at bounding box center [299, 178] width 227 height 43
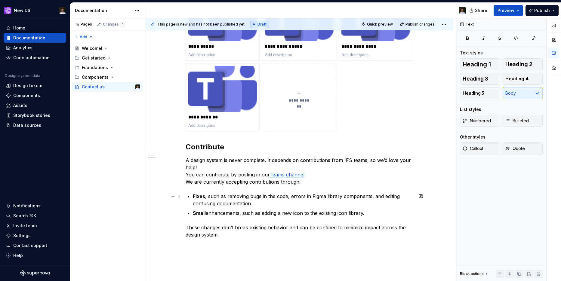
click at [285, 202] on p "Fixes , such as removing bugs in the code, errors in Figma library components, …" at bounding box center [303, 200] width 220 height 14
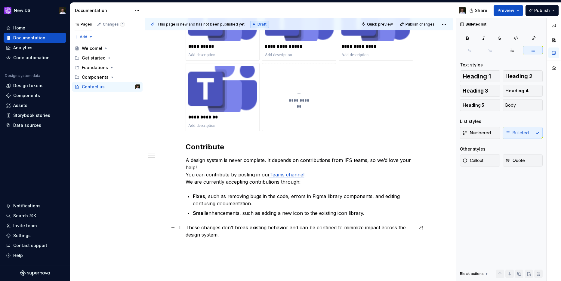
click at [276, 236] on p "These changes don’t break existing behavior and can be confined to minimize imp…" at bounding box center [299, 231] width 227 height 14
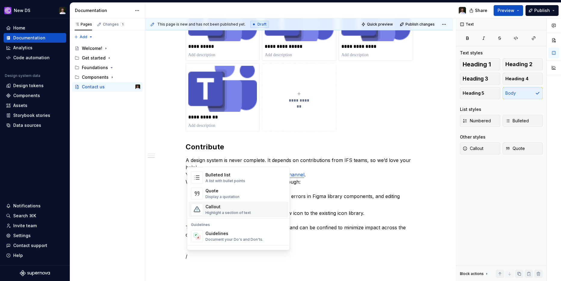
scroll to position [120, 0]
click at [222, 208] on div "Callout" at bounding box center [227, 205] width 45 height 6
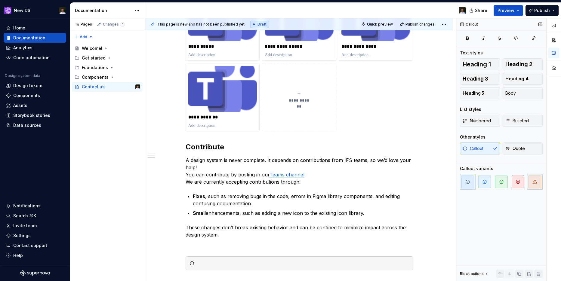
click at [538, 183] on span "button" at bounding box center [534, 182] width 13 height 13
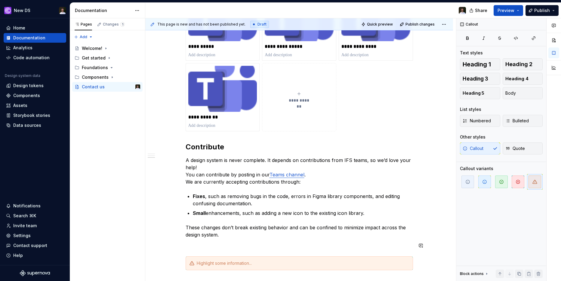
scroll to position [504, 0]
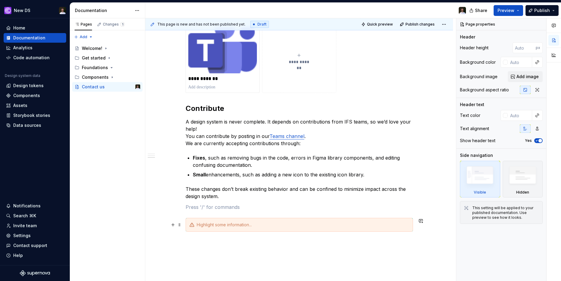
click at [219, 225] on div at bounding box center [303, 225] width 212 height 6
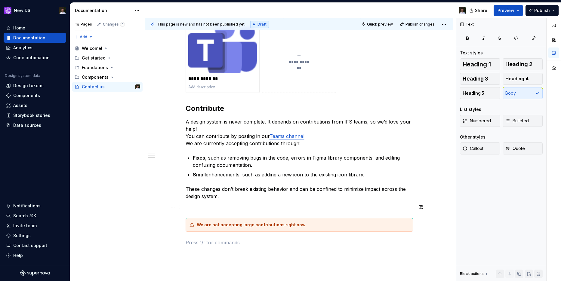
click at [243, 206] on p at bounding box center [299, 207] width 227 height 7
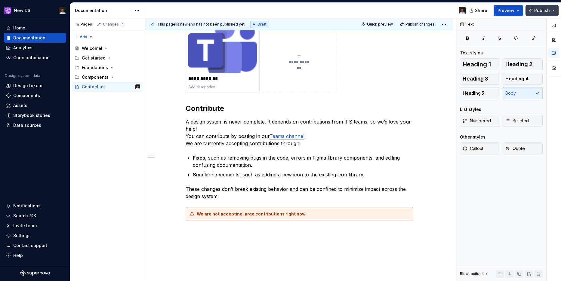
click at [546, 12] on span "Publish" at bounding box center [542, 11] width 16 height 6
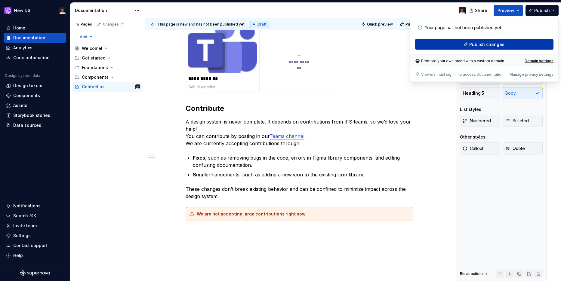
click at [494, 42] on span "Publish changes" at bounding box center [486, 45] width 35 height 6
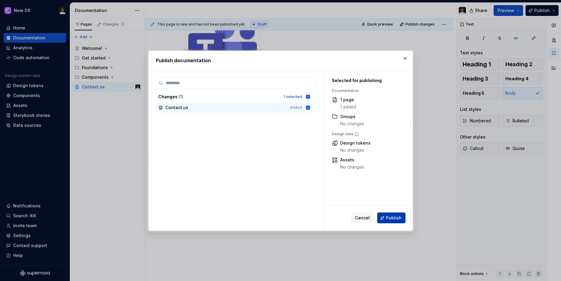
click at [392, 219] on span "Publish" at bounding box center [394, 218] width 16 height 6
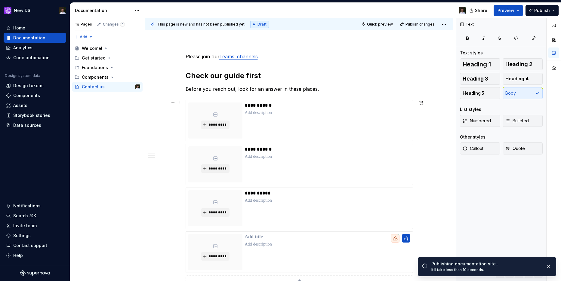
scroll to position [0, 0]
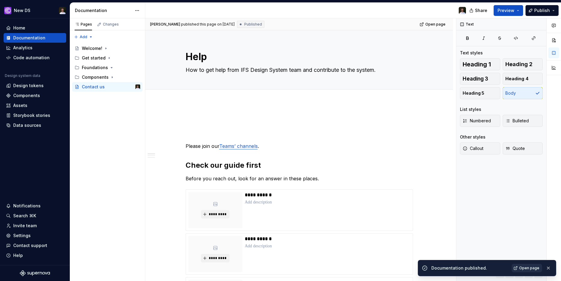
click at [531, 265] on link "Open page" at bounding box center [527, 268] width 30 height 8
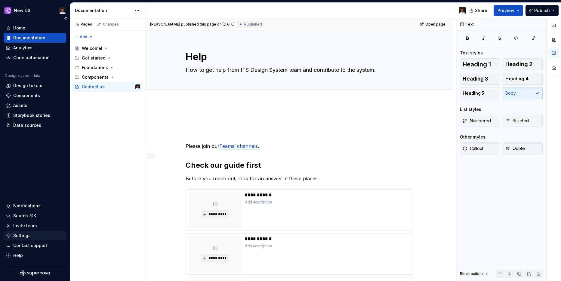
click at [25, 238] on div "Settings" at bounding box center [21, 236] width 17 height 6
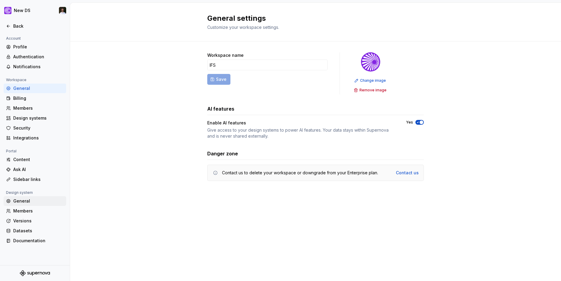
click at [25, 201] on div "General" at bounding box center [38, 201] width 51 height 6
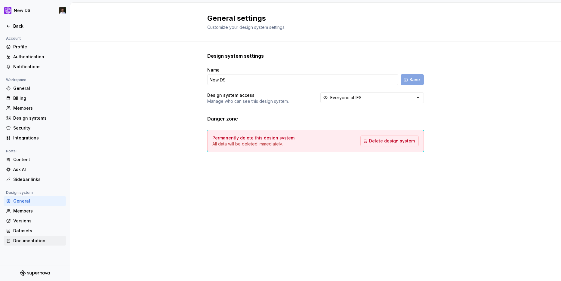
click at [27, 242] on div "Documentation" at bounding box center [38, 241] width 51 height 6
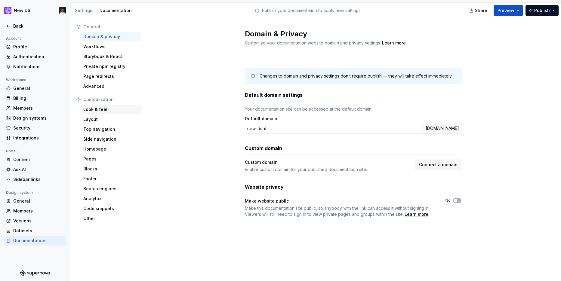
click at [101, 110] on div "Look & feel" at bounding box center [111, 109] width 56 height 6
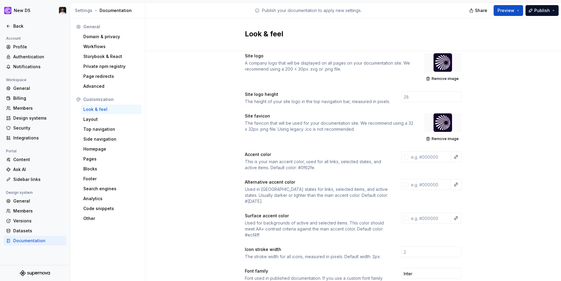
scroll to position [9, 0]
click at [106, 121] on div "Layout" at bounding box center [111, 119] width 56 height 6
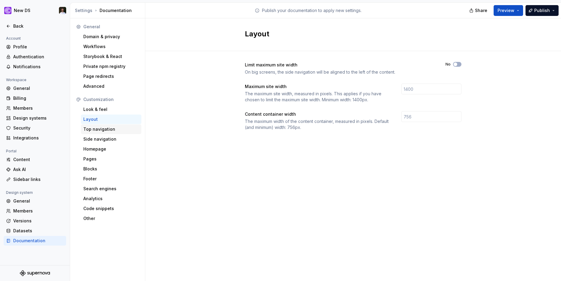
click at [104, 129] on div "Top navigation" at bounding box center [111, 129] width 56 height 6
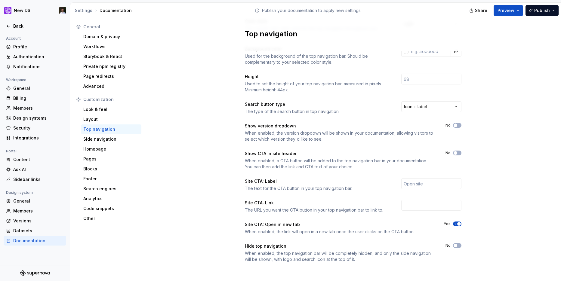
scroll to position [45, 0]
click at [117, 138] on div "Side navigation" at bounding box center [111, 139] width 56 height 6
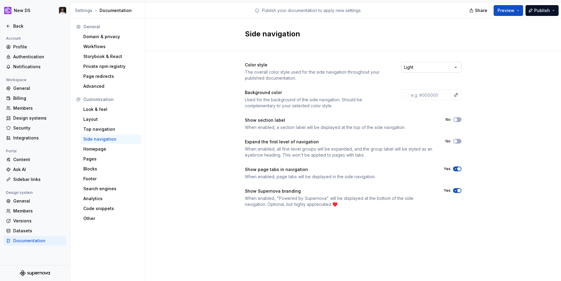
click at [428, 66] on html "New DS Back Account Profile Authentication Notifications Workspace General Bill…" at bounding box center [280, 140] width 561 height 281
click at [105, 148] on div "Homepage" at bounding box center [111, 149] width 56 height 6
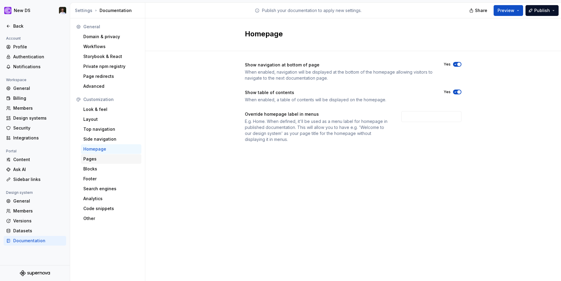
click at [96, 157] on div "Pages" at bounding box center [111, 159] width 56 height 6
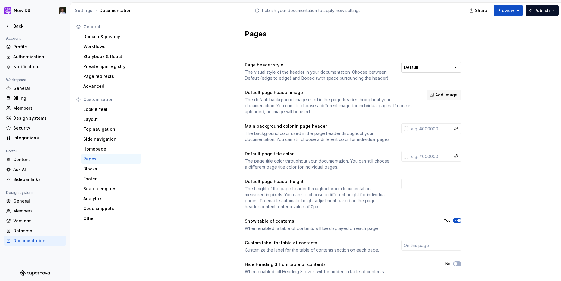
click at [445, 69] on html "New DS Back Account Profile Authentication Notifications Workspace General Bill…" at bounding box center [280, 140] width 561 height 281
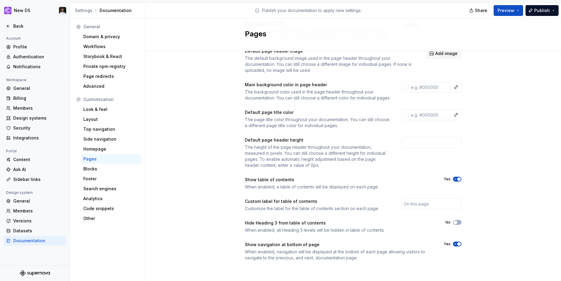
scroll to position [48, 0]
click at [89, 173] on div "Blocks" at bounding box center [111, 169] width 60 height 10
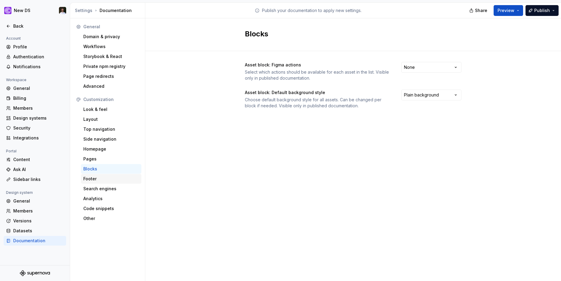
click at [90, 179] on div "Footer" at bounding box center [111, 179] width 56 height 6
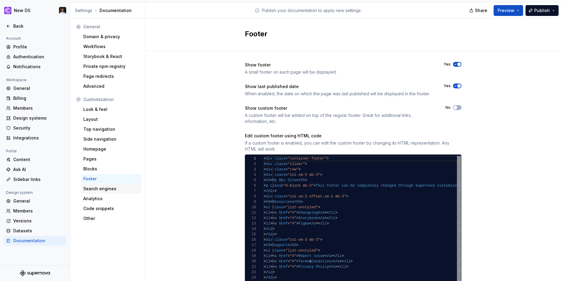
click at [91, 188] on div "Search engines" at bounding box center [111, 189] width 56 height 6
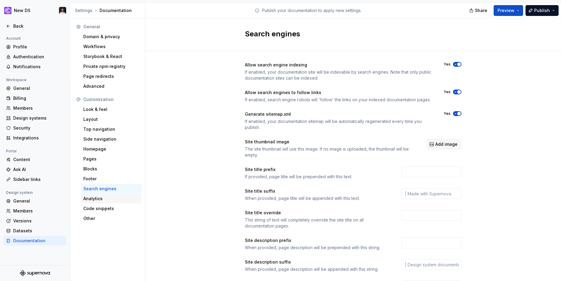
click at [92, 196] on div "Analytics" at bounding box center [111, 199] width 56 height 6
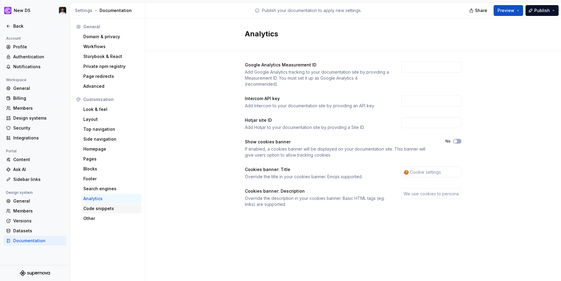
click at [92, 207] on div "Code snippets" at bounding box center [111, 209] width 56 height 6
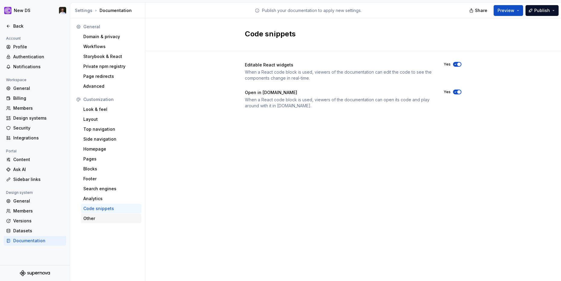
click at [90, 218] on div "Other" at bounding box center [111, 219] width 56 height 6
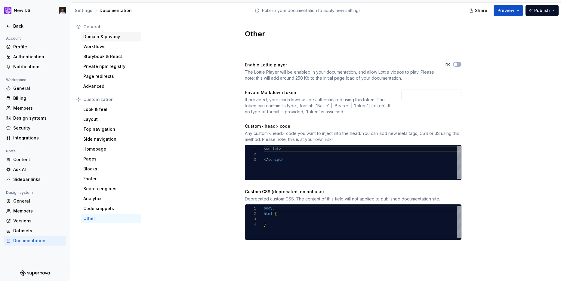
click at [103, 38] on div "Domain & privacy" at bounding box center [111, 37] width 56 height 6
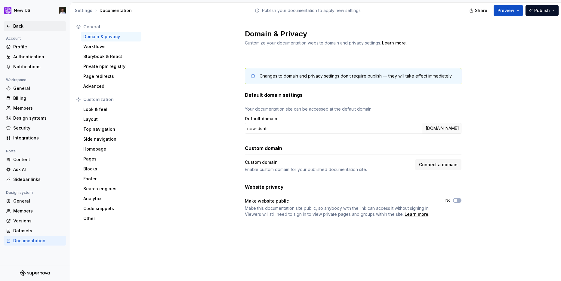
click at [20, 27] on div "Back" at bounding box center [38, 26] width 51 height 6
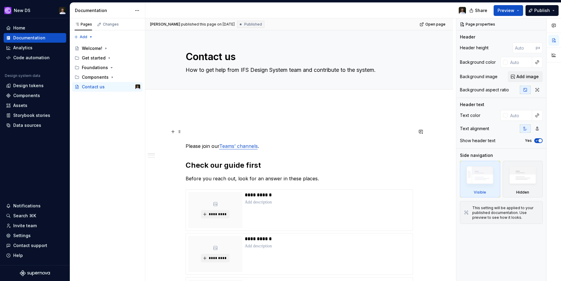
click at [301, 143] on p "Please join our Teams’ channels ." at bounding box center [299, 139] width 227 height 22
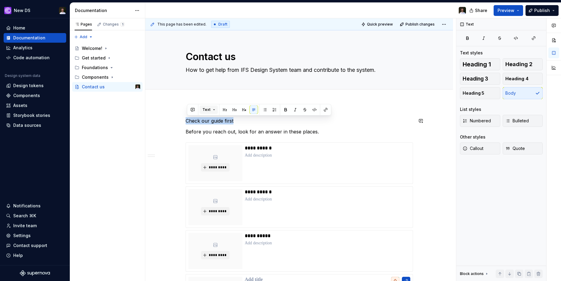
click at [214, 109] on button "Text" at bounding box center [209, 110] width 18 height 8
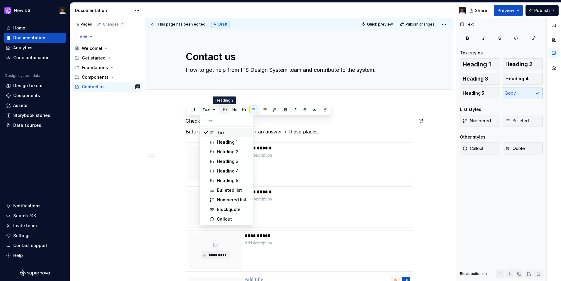
click at [222, 109] on button "button" at bounding box center [225, 110] width 8 height 8
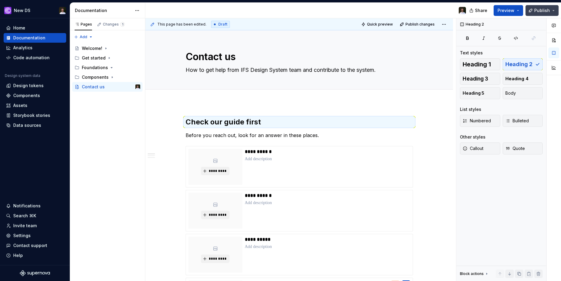
click at [544, 8] on span "Publish" at bounding box center [542, 11] width 16 height 6
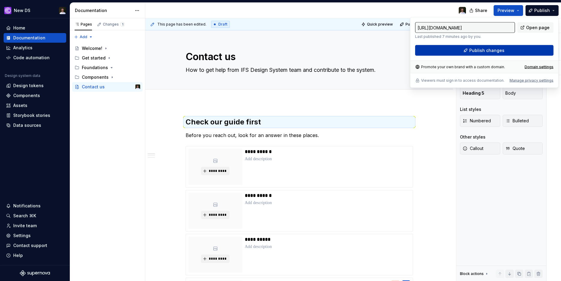
click at [476, 50] on span "Publish changes" at bounding box center [486, 51] width 35 height 6
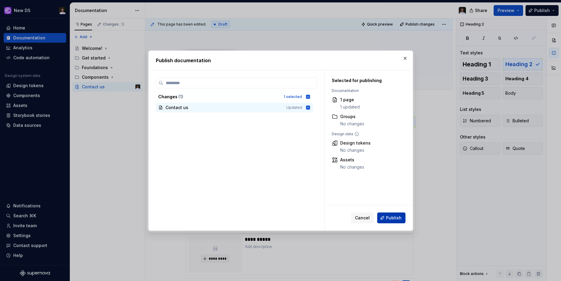
click at [398, 220] on span "Publish" at bounding box center [394, 218] width 16 height 6
